Goal: Information Seeking & Learning: Learn about a topic

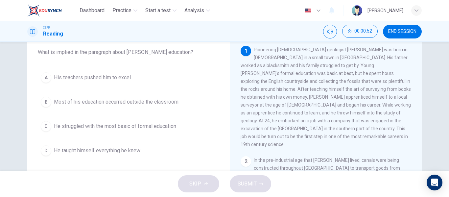
scroll to position [39, 0]
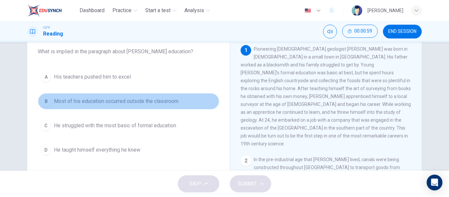
click at [132, 101] on span "Most of his education occurred outside the classroom" at bounding box center [116, 101] width 125 height 8
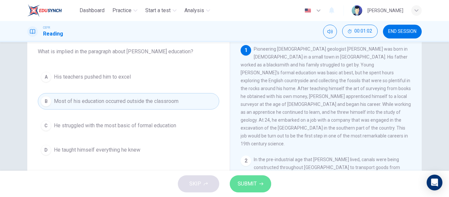
click at [244, 188] on span "SUBMIT" at bounding box center [247, 183] width 19 height 9
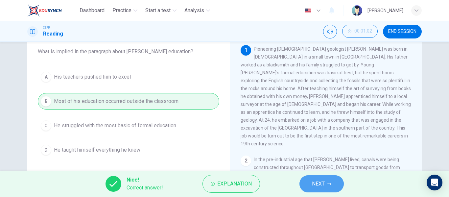
click at [313, 181] on span "NEXT" at bounding box center [318, 183] width 13 height 9
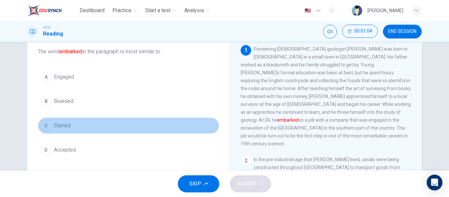
click at [72, 127] on button "C Started" at bounding box center [129, 125] width 182 height 16
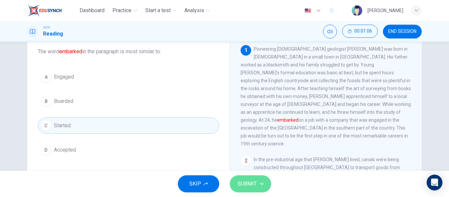
click at [252, 181] on span "SUBMIT" at bounding box center [247, 183] width 19 height 9
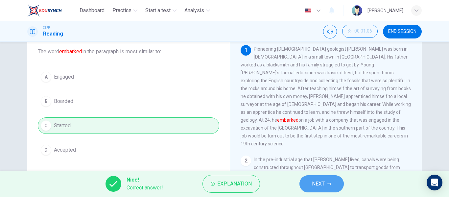
click at [314, 181] on span "NEXT" at bounding box center [318, 183] width 13 height 9
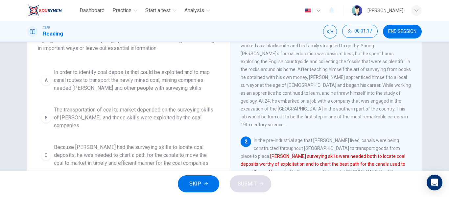
scroll to position [59, 0]
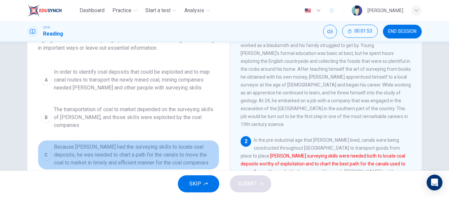
click at [168, 150] on span "Because [PERSON_NAME] had the surveying skills to locate coal deposits, he was …" at bounding box center [135, 155] width 163 height 24
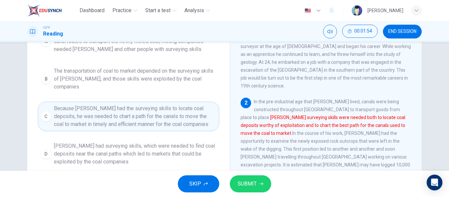
scroll to position [101, 0]
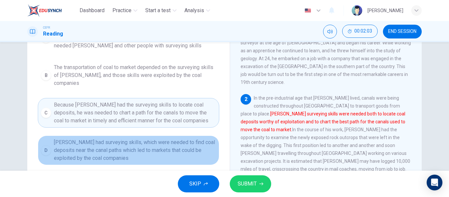
click at [171, 146] on span "[PERSON_NAME] had surveying skills, which were needed to find coal deposits nea…" at bounding box center [135, 150] width 163 height 24
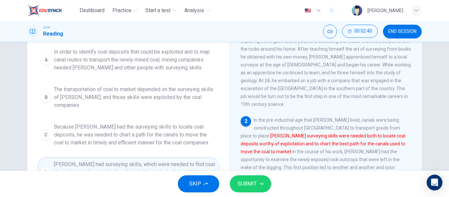
scroll to position [84, 0]
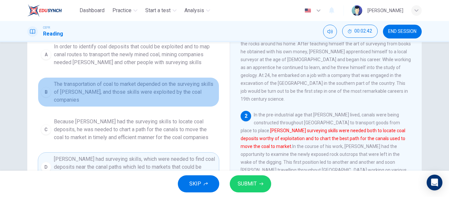
click at [156, 95] on span "The transportation of coal to market depended on the surveying skills of [PERSO…" at bounding box center [135, 92] width 163 height 24
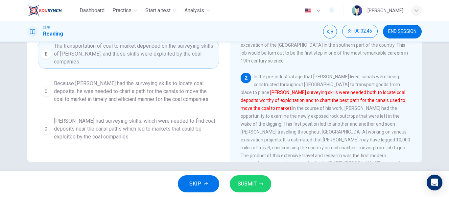
scroll to position [122, 0]
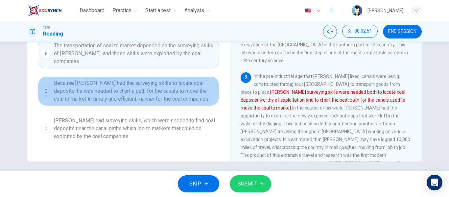
click at [194, 90] on span "Because [PERSON_NAME] had the surveying skills to locate coal deposits, he was …" at bounding box center [135, 91] width 163 height 24
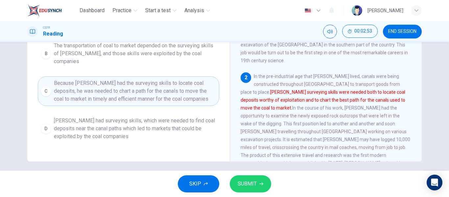
drag, startPoint x: 247, startPoint y: 188, endPoint x: 256, endPoint y: 213, distance: 25.6
click at [256, 197] on html "Dashboard Practice Start a test Analysis English en ​ [PERSON_NAME] Reading 00:…" at bounding box center [224, 98] width 449 height 197
click at [245, 182] on span "SUBMIT" at bounding box center [247, 183] width 19 height 9
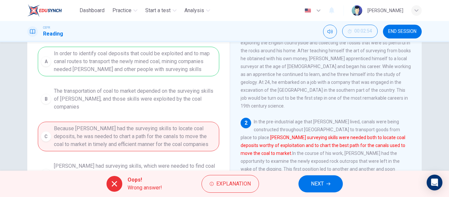
scroll to position [79, 0]
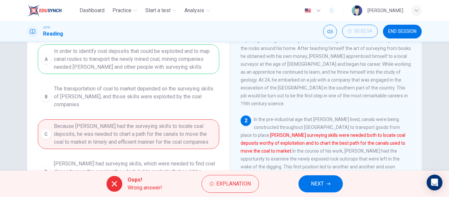
click at [324, 188] on span "NEXT" at bounding box center [317, 183] width 13 height 9
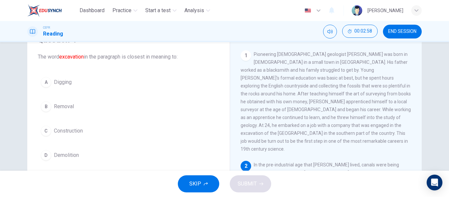
scroll to position [35, 0]
click at [83, 90] on div "A Digging B Removal C Construction D Demolition" at bounding box center [129, 117] width 182 height 89
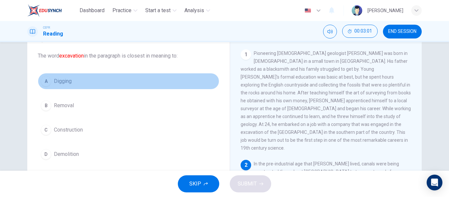
click at [61, 80] on span "Digging" at bounding box center [63, 81] width 18 height 8
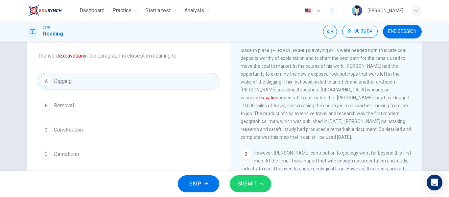
scroll to position [130, 0]
click at [239, 184] on span "SUBMIT" at bounding box center [247, 183] width 19 height 9
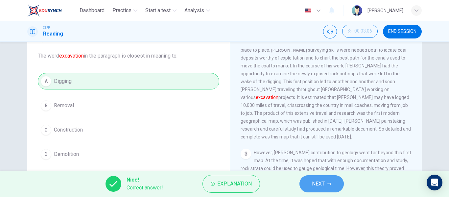
click at [315, 180] on span "NEXT" at bounding box center [318, 183] width 13 height 9
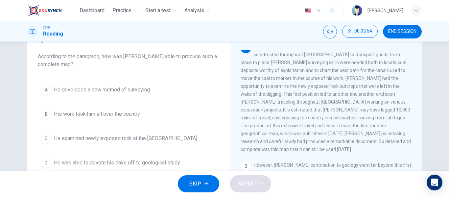
scroll to position [119, 0]
click at [136, 116] on span "His work took him all over the country" at bounding box center [97, 114] width 86 height 8
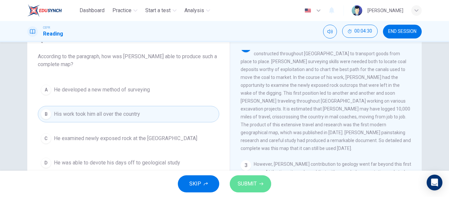
click at [243, 190] on button "SUBMIT" at bounding box center [250, 183] width 41 height 17
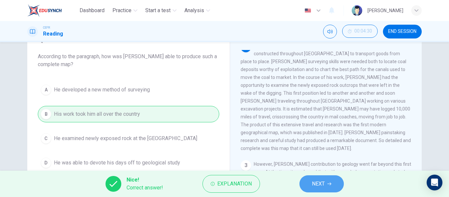
click at [323, 185] on span "NEXT" at bounding box center [318, 183] width 13 height 9
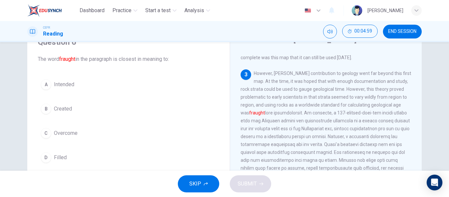
scroll to position [32, 0]
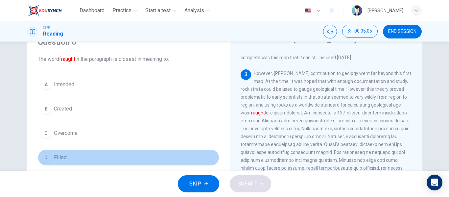
click at [47, 154] on div "D" at bounding box center [46, 157] width 11 height 11
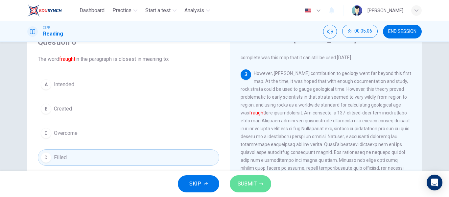
click at [245, 180] on span "SUBMIT" at bounding box center [247, 183] width 19 height 9
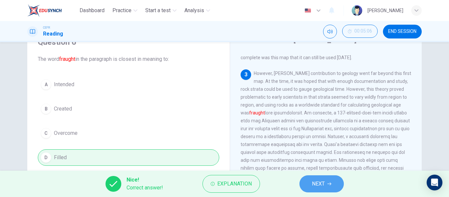
click at [314, 182] on span "NEXT" at bounding box center [318, 183] width 13 height 9
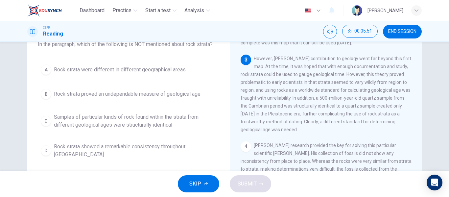
scroll to position [46, 0]
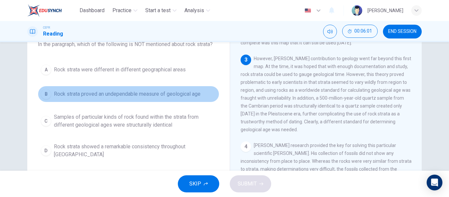
click at [191, 94] on span "Rock strata proved an undependable measure of geological age" at bounding box center [127, 94] width 147 height 8
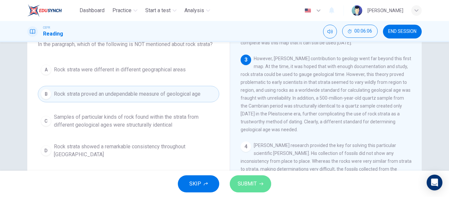
click at [247, 181] on span "SUBMIT" at bounding box center [247, 183] width 19 height 9
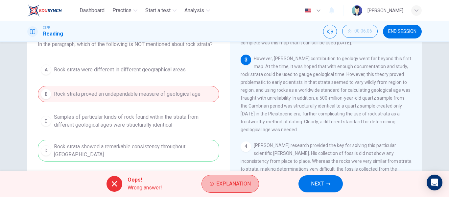
click at [247, 181] on span "Explanation" at bounding box center [233, 183] width 35 height 9
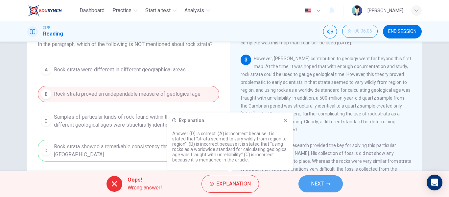
click at [319, 183] on span "NEXT" at bounding box center [317, 183] width 13 height 9
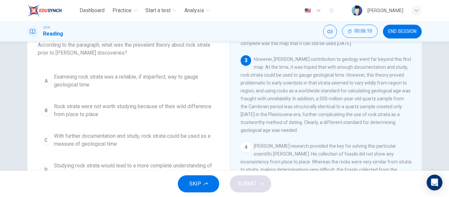
scroll to position [45, 0]
click at [94, 99] on div "A Examining rock strata was a reliable, if imperfect, way to gauge geological t…" at bounding box center [129, 125] width 182 height 111
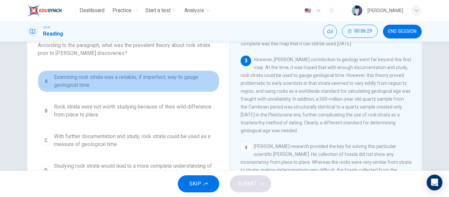
click at [171, 85] on span "Examining rock strata was a reliable, if imperfect, way to gauge geological time" at bounding box center [135, 81] width 163 height 16
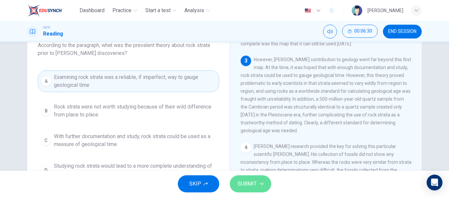
click at [250, 180] on span "SUBMIT" at bounding box center [247, 183] width 19 height 9
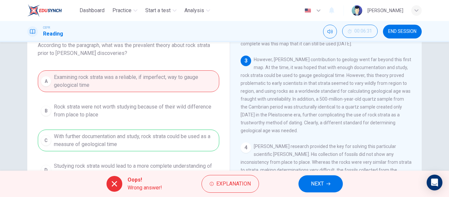
click at [311, 175] on div "Oops! Wrong answer! Explanation NEXT" at bounding box center [224, 184] width 449 height 26
click at [317, 177] on button "NEXT" at bounding box center [321, 183] width 44 height 17
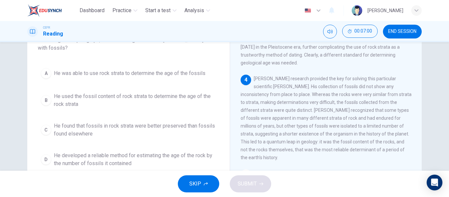
scroll to position [282, 0]
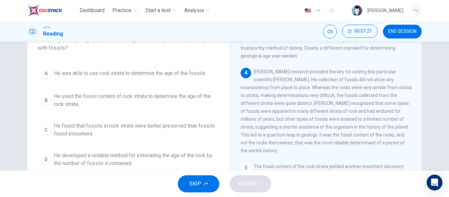
click at [124, 157] on span "He developed a reliable method for estimating the age of the rock by the number…" at bounding box center [135, 160] width 163 height 16
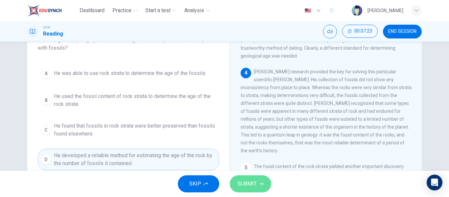
click at [245, 187] on span "SUBMIT" at bounding box center [247, 183] width 19 height 9
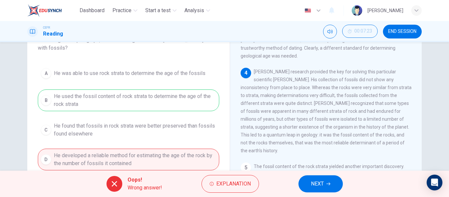
click at [311, 184] on span "NEXT" at bounding box center [317, 183] width 13 height 9
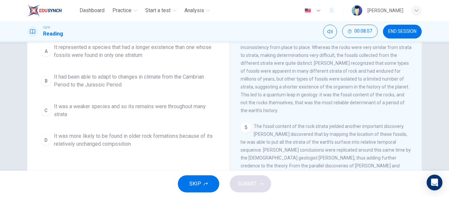
scroll to position [76, 0]
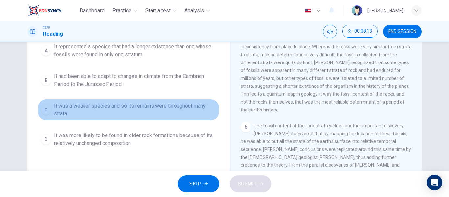
click at [158, 115] on span "It was a weaker species and so its remains were throughout many strata" at bounding box center [135, 110] width 163 height 16
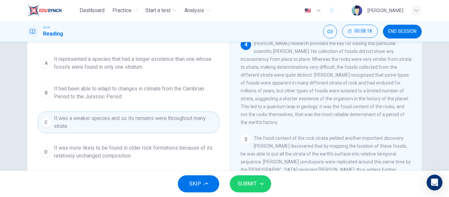
scroll to position [63, 0]
drag, startPoint x: 238, startPoint y: 194, endPoint x: 240, endPoint y: 185, distance: 9.9
click at [240, 185] on div "SKIP SUBMIT" at bounding box center [224, 184] width 449 height 26
click at [240, 185] on span "SUBMIT" at bounding box center [247, 183] width 19 height 9
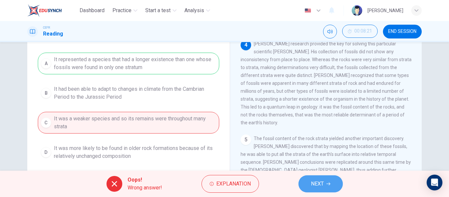
click at [308, 180] on button "NEXT" at bounding box center [321, 183] width 44 height 17
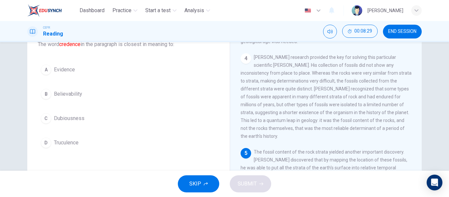
scroll to position [47, 0]
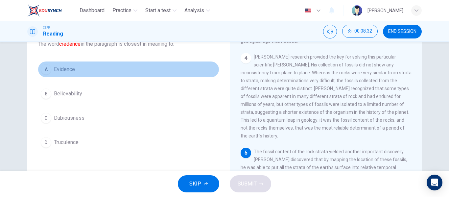
click at [79, 70] on button "A Evidence" at bounding box center [129, 69] width 182 height 16
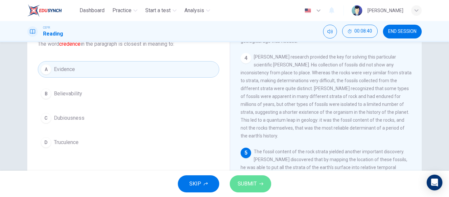
click at [251, 178] on button "SUBMIT" at bounding box center [250, 183] width 41 height 17
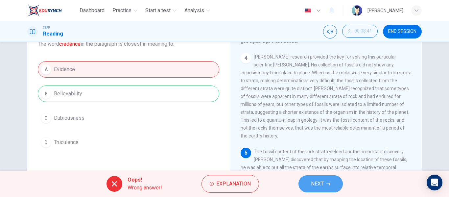
click at [318, 183] on span "NEXT" at bounding box center [317, 183] width 13 height 9
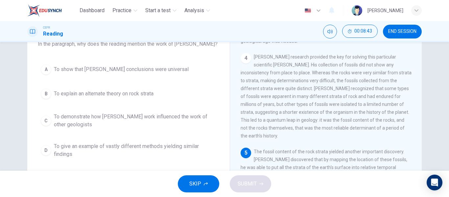
click at [205, 190] on button "SKIP" at bounding box center [198, 183] width 41 height 17
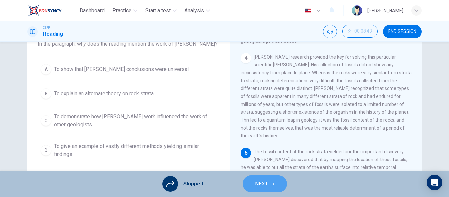
click at [261, 184] on span "NEXT" at bounding box center [261, 183] width 13 height 9
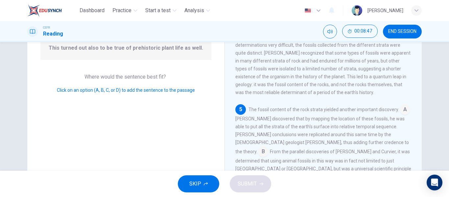
scroll to position [74, 0]
click at [400, 108] on input at bounding box center [405, 110] width 11 height 11
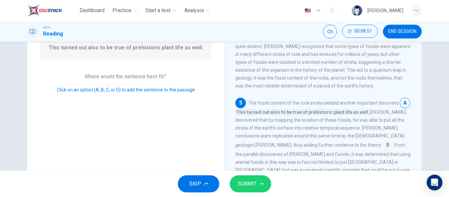
scroll to position [309, 0]
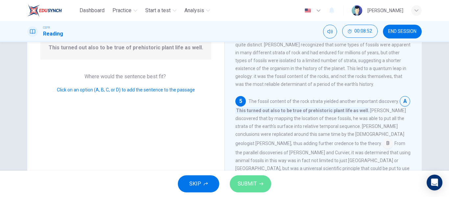
click at [251, 185] on span "SUBMIT" at bounding box center [247, 183] width 19 height 9
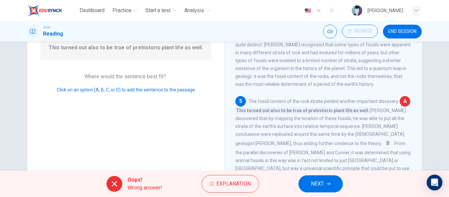
click at [316, 177] on button "NEXT" at bounding box center [321, 183] width 44 height 17
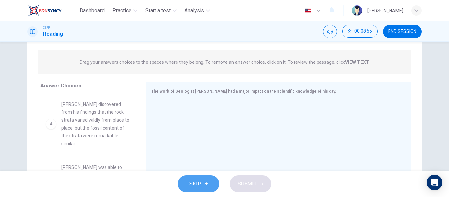
click at [198, 188] on button "SKIP" at bounding box center [198, 183] width 41 height 17
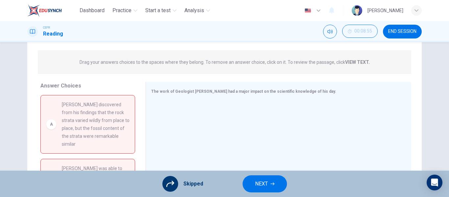
click at [276, 179] on button "NEXT" at bounding box center [265, 183] width 44 height 17
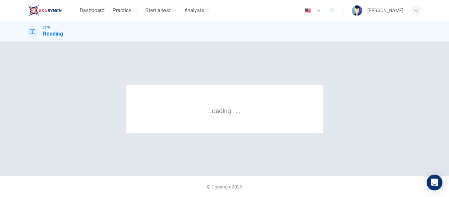
scroll to position [0, 0]
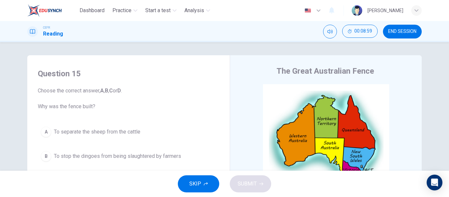
click at [406, 31] on span "END SESSION" at bounding box center [403, 31] width 28 height 5
